Goal: Task Accomplishment & Management: Manage account settings

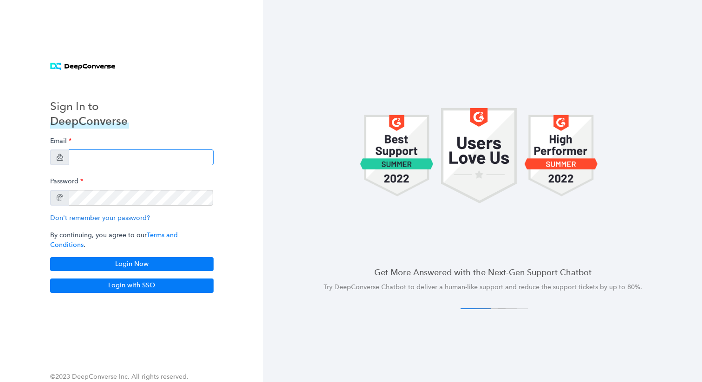
click at [146, 156] on input "email" at bounding box center [141, 158] width 145 height 16
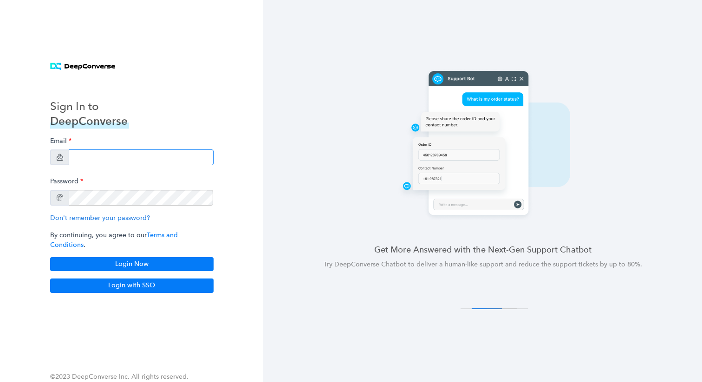
type input "[EMAIL_ADDRESS][DOMAIN_NAME]"
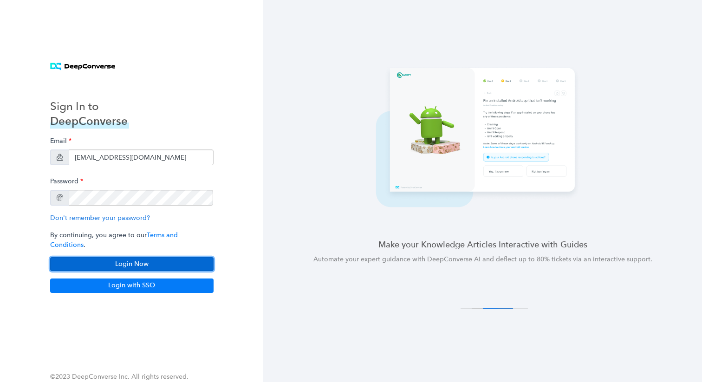
click at [111, 257] on button "Login Now" at bounding box center [131, 264] width 163 height 14
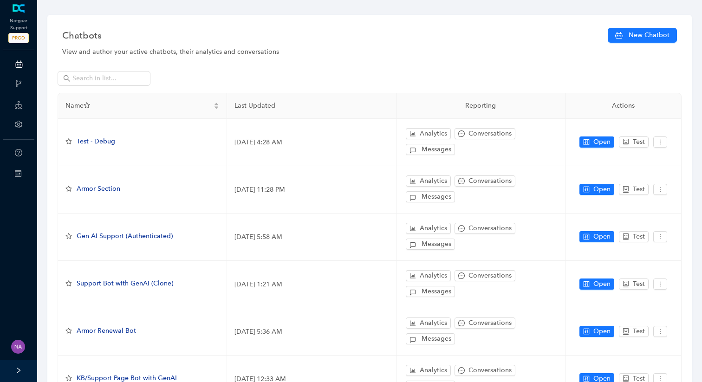
click at [20, 377] on div at bounding box center [18, 371] width 37 height 22
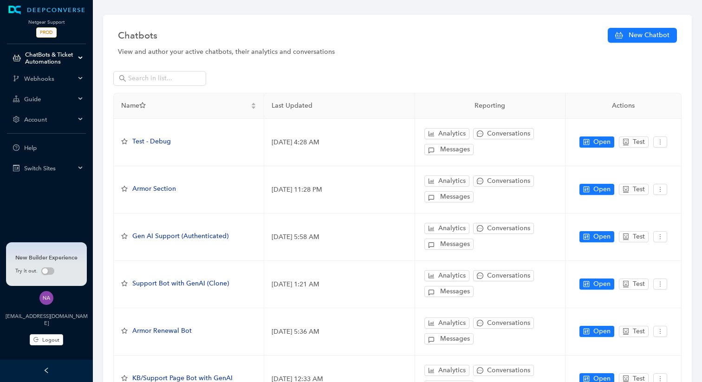
click at [60, 116] on span "Account" at bounding box center [49, 119] width 51 height 7
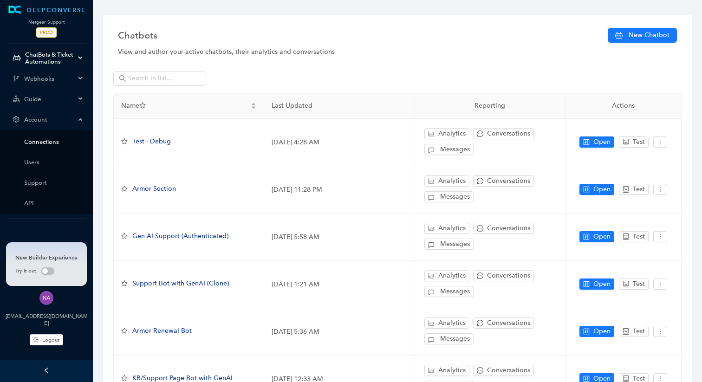
click at [49, 144] on link "Connections" at bounding box center [53, 141] width 59 height 7
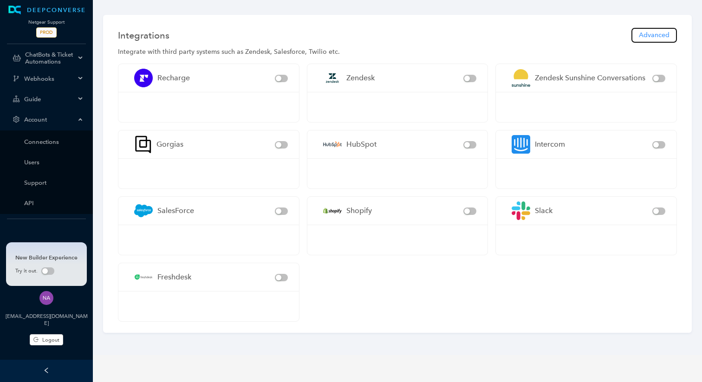
click at [663, 32] on span "Advanced" at bounding box center [654, 35] width 31 height 10
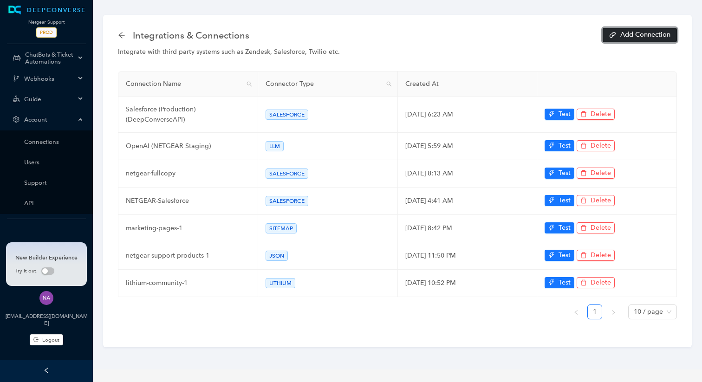
click at [628, 38] on span "Add Connection" at bounding box center [645, 35] width 50 height 7
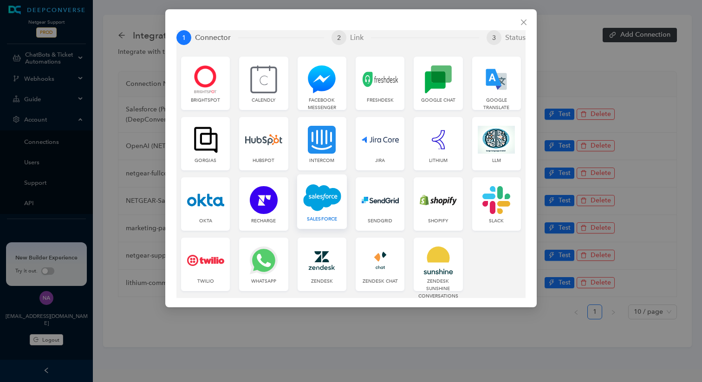
click at [319, 197] on img at bounding box center [322, 197] width 38 height 28
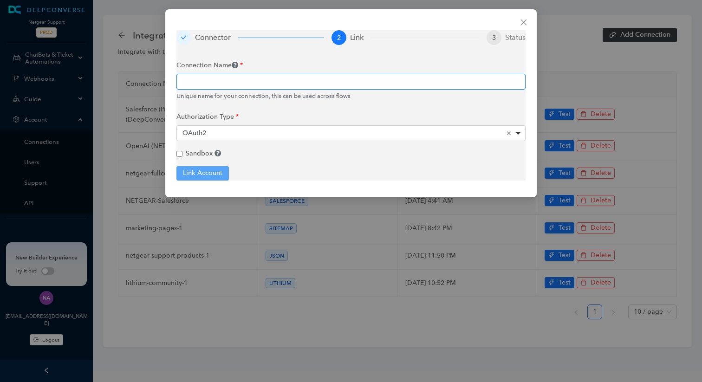
click at [245, 80] on input "text" at bounding box center [350, 82] width 349 height 16
type input "Salesforce(Fullcopy)"
click at [177, 152] on input "Sandbox" at bounding box center [179, 154] width 6 height 6
click at [201, 176] on button "Link Account" at bounding box center [202, 173] width 52 height 14
checkbox input "true"
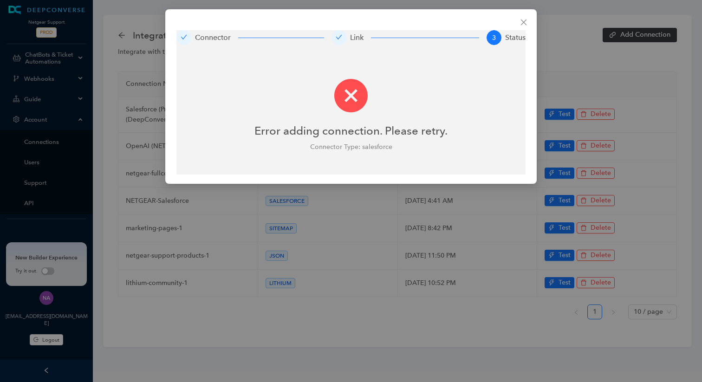
click at [220, 175] on div "Connector Link 3 Status Error adding connection. Please retry. Connector Type: …" at bounding box center [351, 96] width 372 height 175
click at [517, 22] on span "Close" at bounding box center [523, 22] width 15 height 7
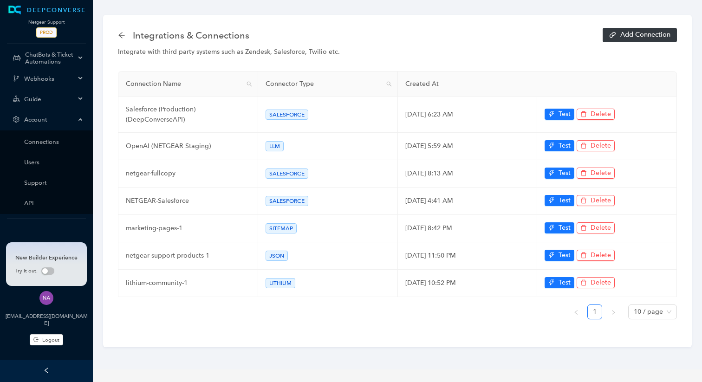
click at [639, 52] on div "Integrate with third party systems such as Zendesk, Salesforce, Twilio etc." at bounding box center [397, 52] width 559 height 10
click at [634, 38] on span "Add Connection" at bounding box center [645, 35] width 50 height 7
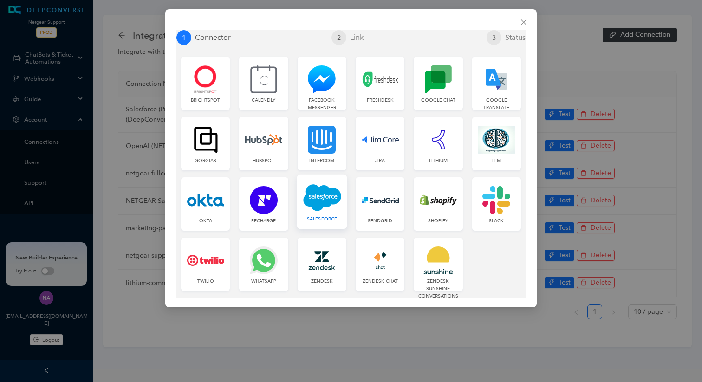
click at [330, 188] on img at bounding box center [322, 197] width 38 height 28
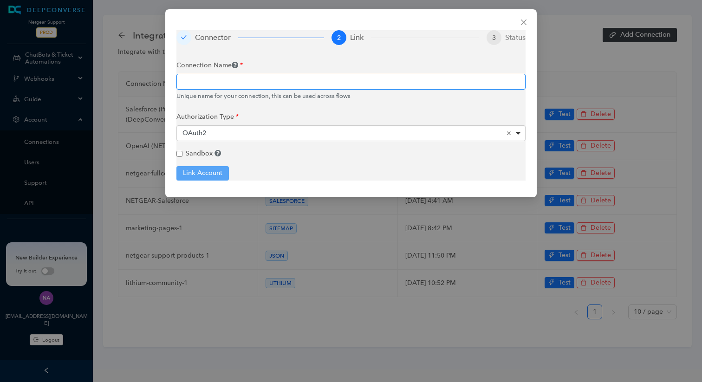
click at [249, 85] on input "text" at bounding box center [350, 82] width 349 height 16
type input "SF-Fullocpy"
click at [172, 152] on div "Connector 2 Link 3 Status Connection Name SF-Fullocpy Unique name for your conn…" at bounding box center [351, 103] width 372 height 188
click at [177, 152] on input "Sandbox" at bounding box center [179, 154] width 6 height 6
click at [197, 170] on button "Link Account" at bounding box center [202, 173] width 52 height 14
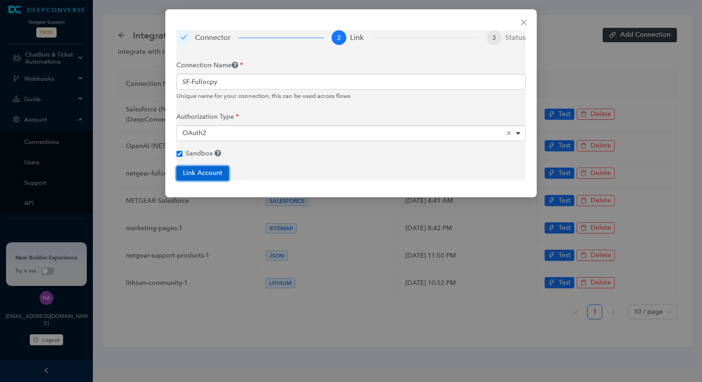
checkbox input "true"
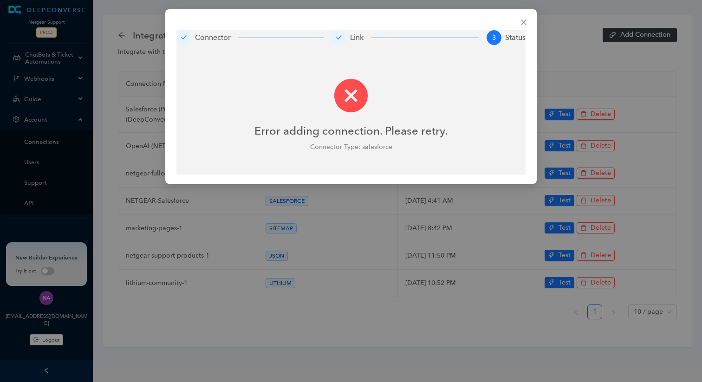
click at [532, 22] on div "Connector Link 3 Status Error adding connection. Please retry. Connector Type: …" at bounding box center [351, 96] width 372 height 175
click at [527, 22] on icon "close" at bounding box center [523, 22] width 7 height 7
